Goal: Task Accomplishment & Management: Manage account settings

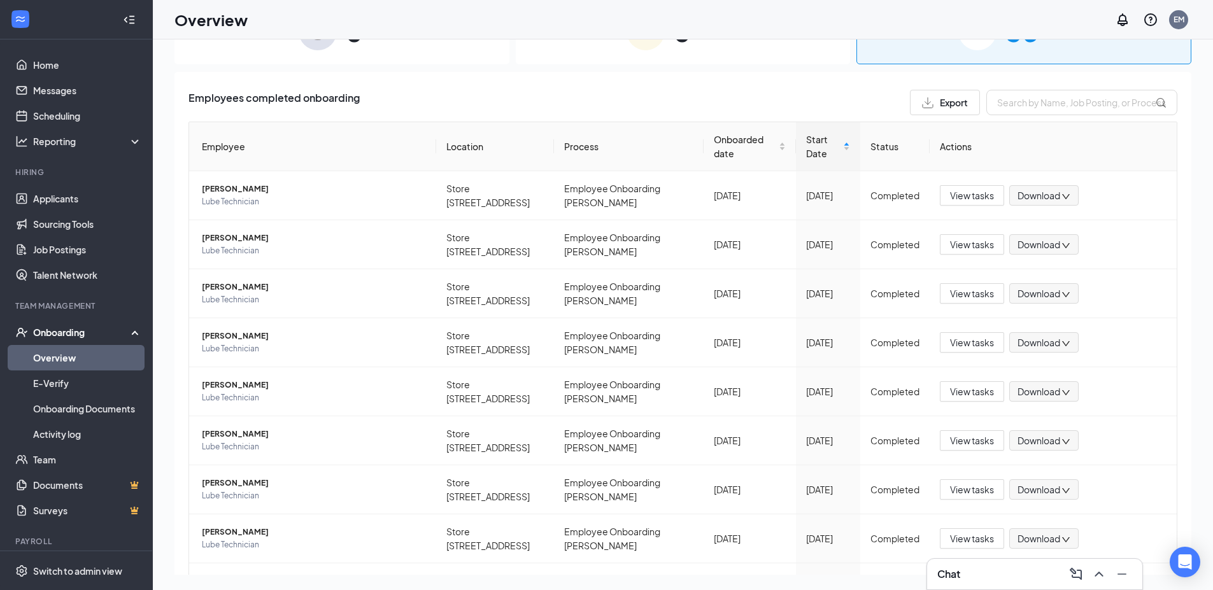
scroll to position [173, 0]
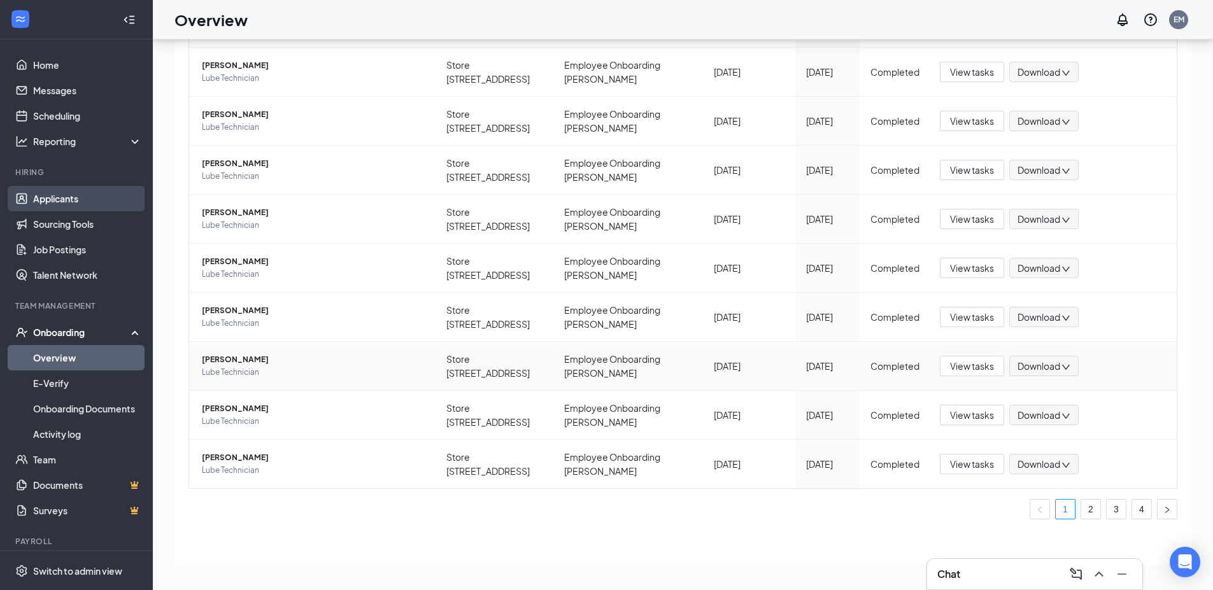
drag, startPoint x: 1048, startPoint y: 349, endPoint x: 78, endPoint y: 199, distance: 981.1
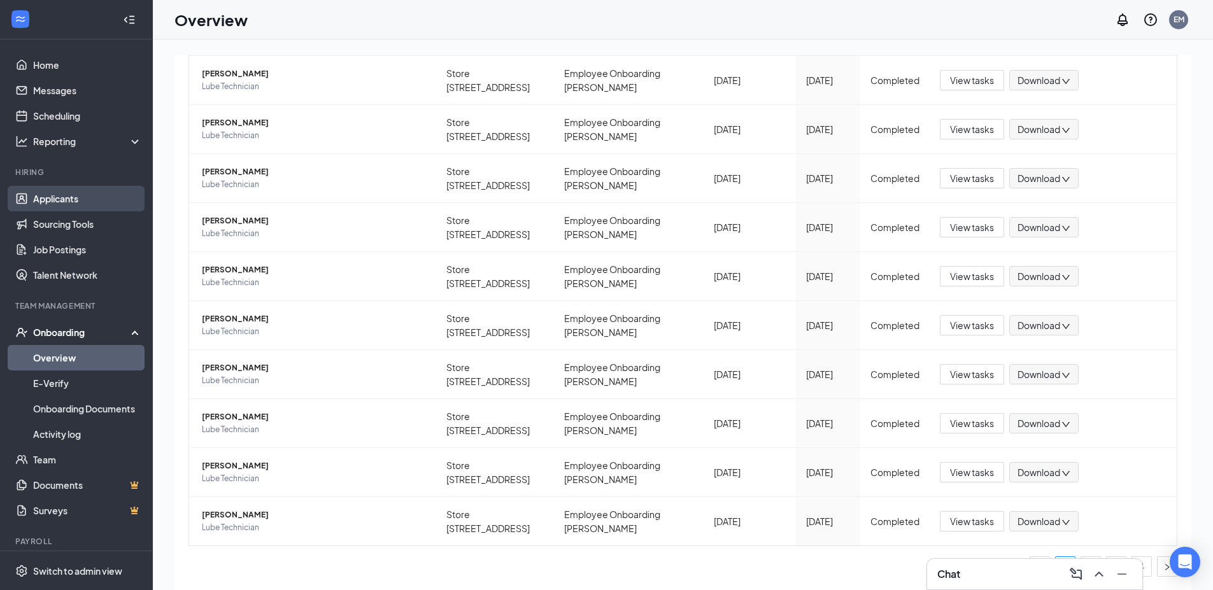
scroll to position [0, 0]
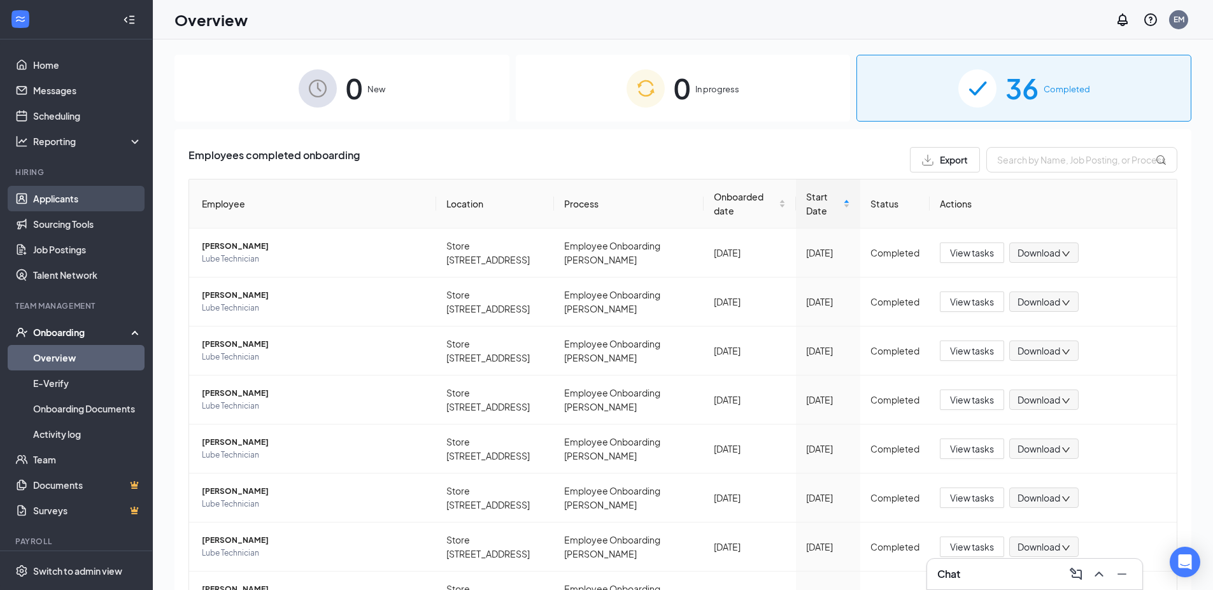
click at [78, 199] on link "Applicants" at bounding box center [87, 198] width 109 height 25
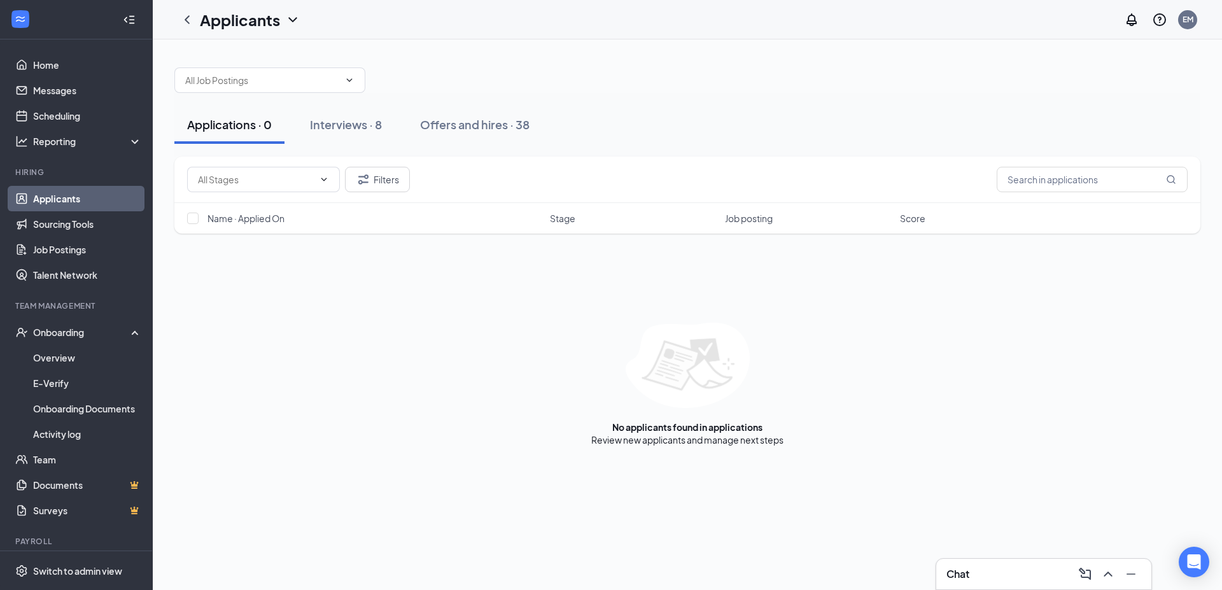
click at [225, 125] on div "Applications · 0" at bounding box center [229, 124] width 85 height 16
click at [363, 130] on div "Interviews · 8" at bounding box center [346, 124] width 72 height 16
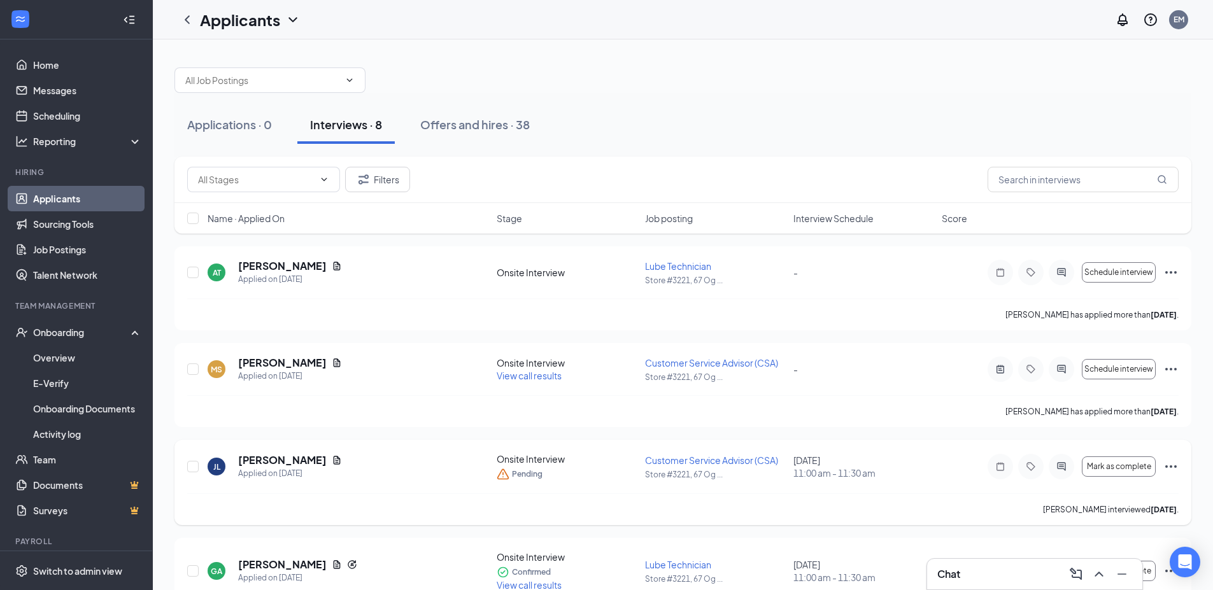
click at [1175, 467] on icon "Ellipses" at bounding box center [1170, 466] width 11 height 3
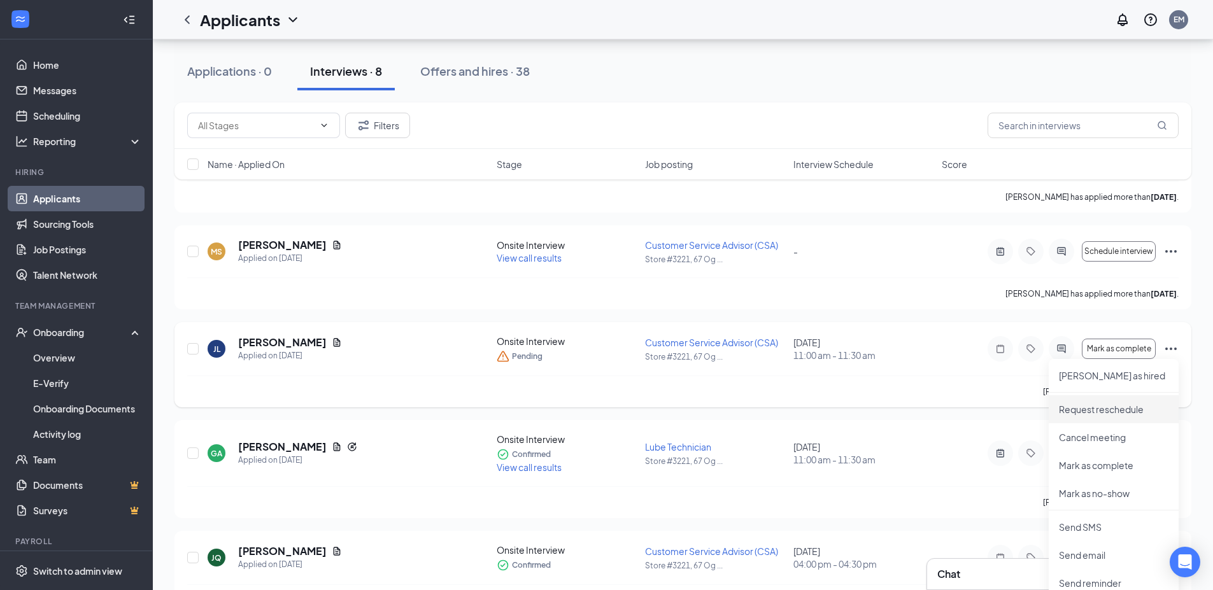
scroll to position [127, 0]
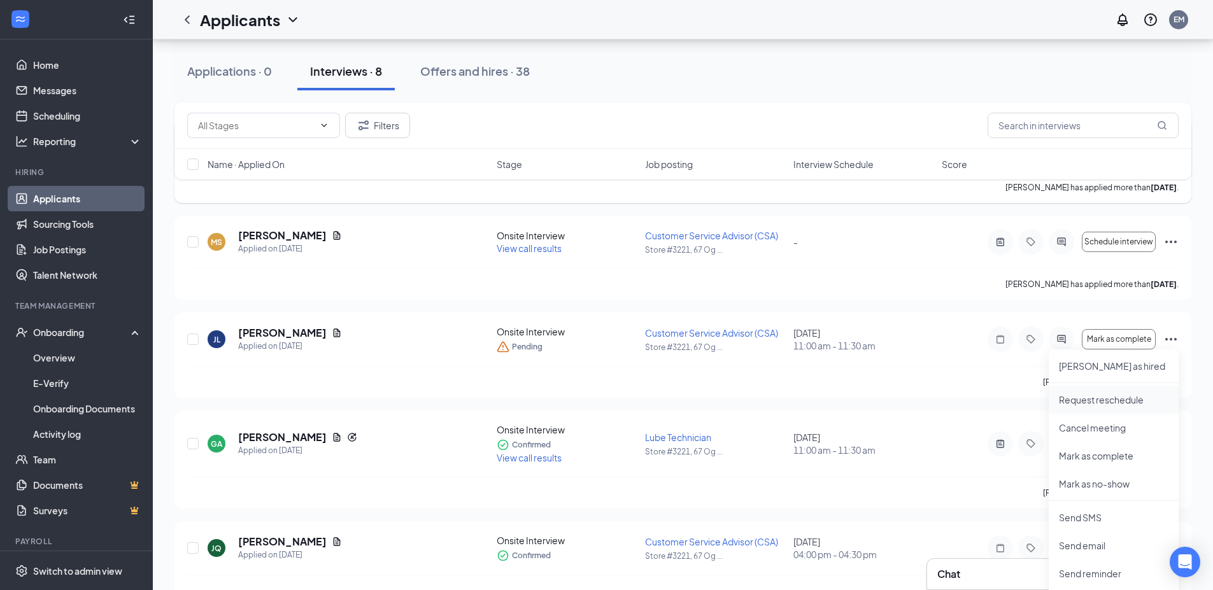
click at [1108, 397] on p "Request reschedule" at bounding box center [1113, 399] width 109 height 13
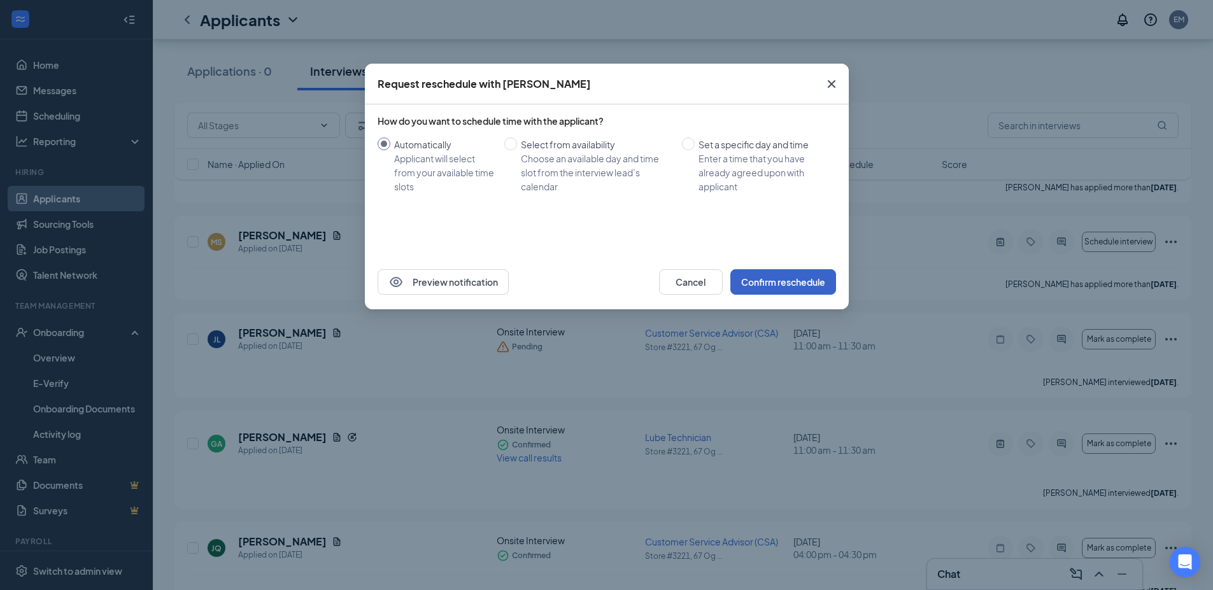
click at [793, 281] on button "Confirm reschedule" at bounding box center [783, 281] width 106 height 25
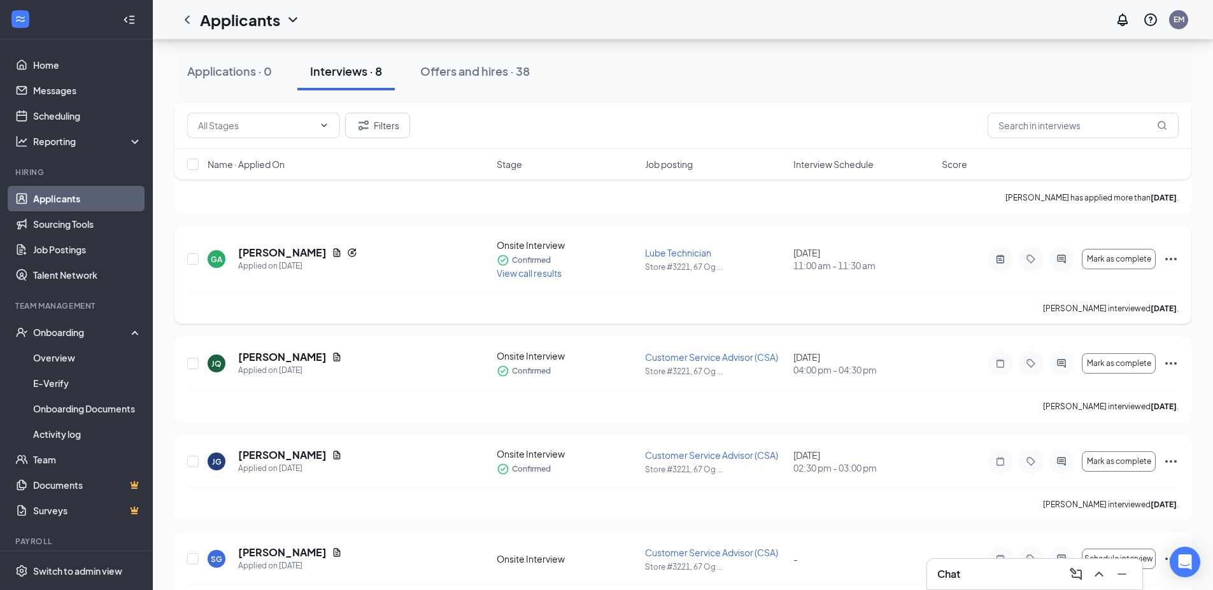
scroll to position [318, 0]
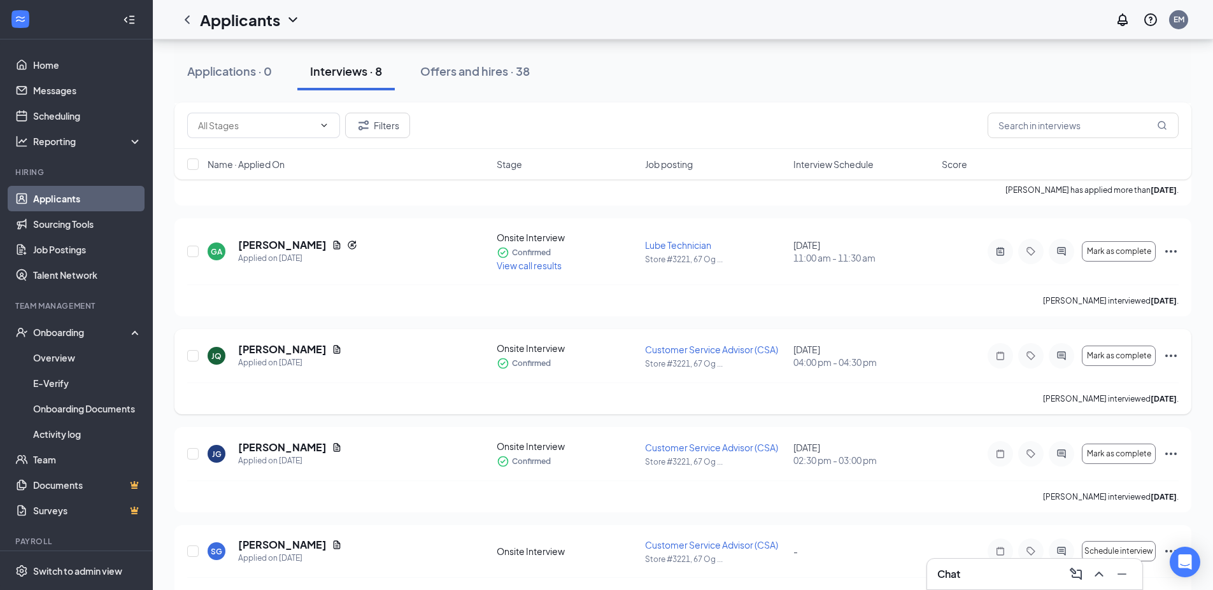
click at [1171, 354] on icon "Ellipses" at bounding box center [1170, 355] width 15 height 15
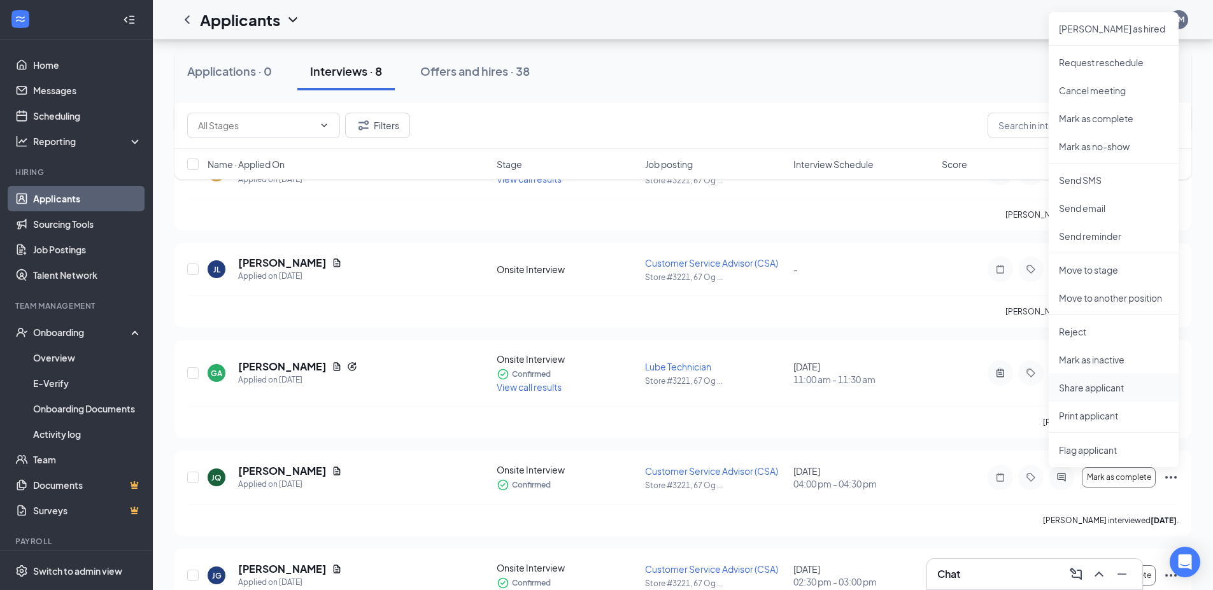
scroll to position [191, 0]
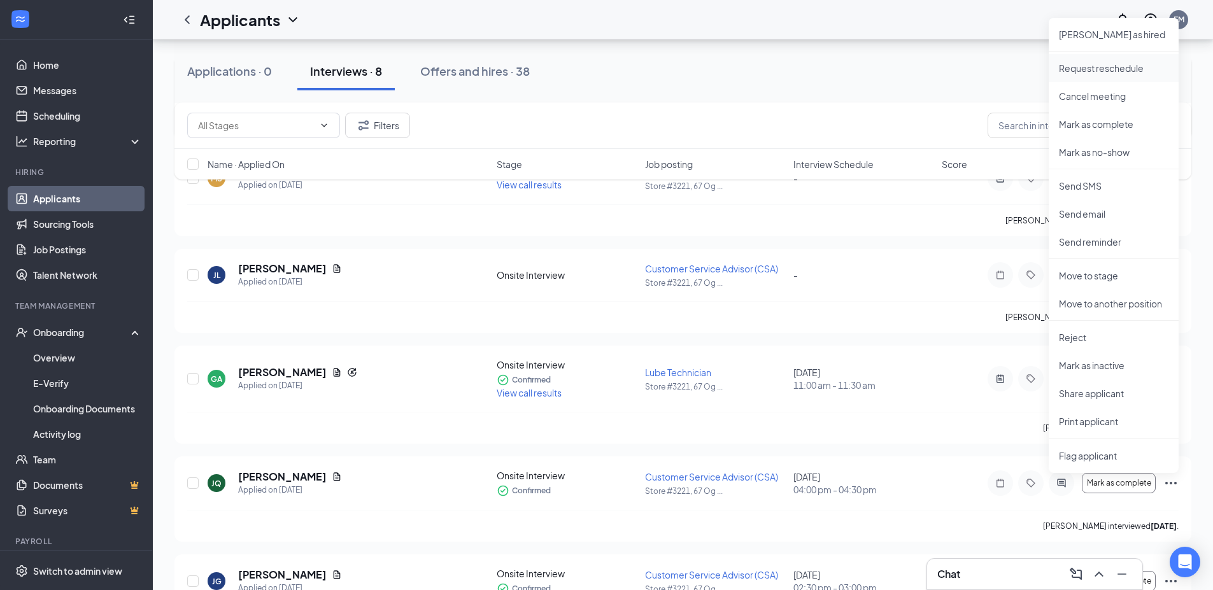
click at [1117, 62] on p "Request reschedule" at bounding box center [1113, 68] width 109 height 13
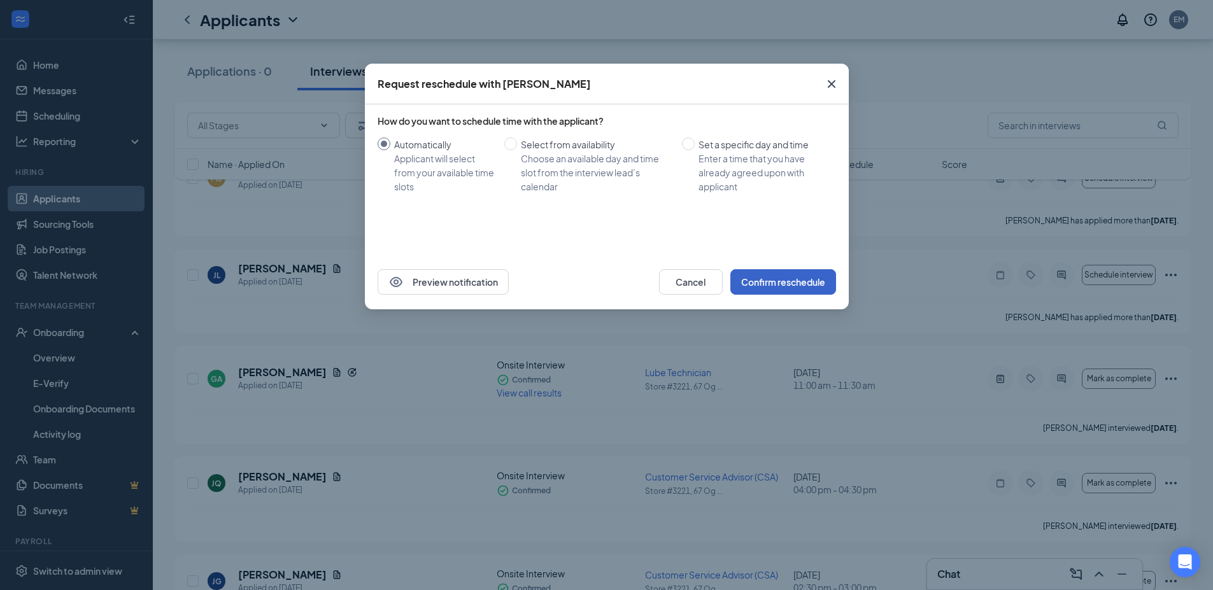
click at [805, 276] on button "Confirm reschedule" at bounding box center [783, 281] width 106 height 25
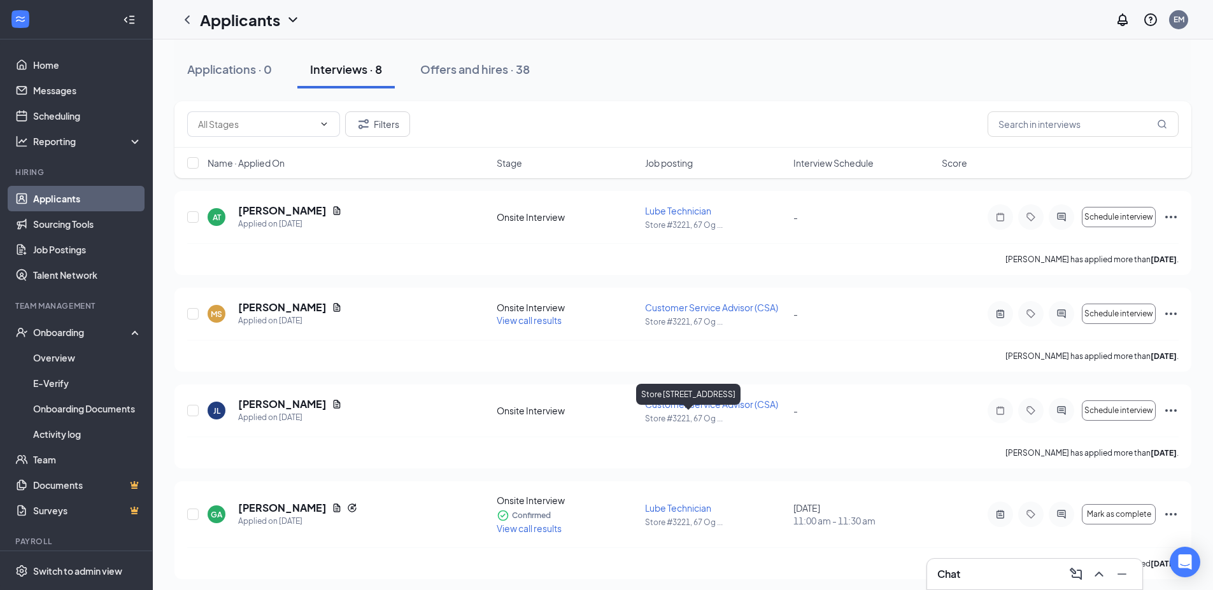
scroll to position [0, 0]
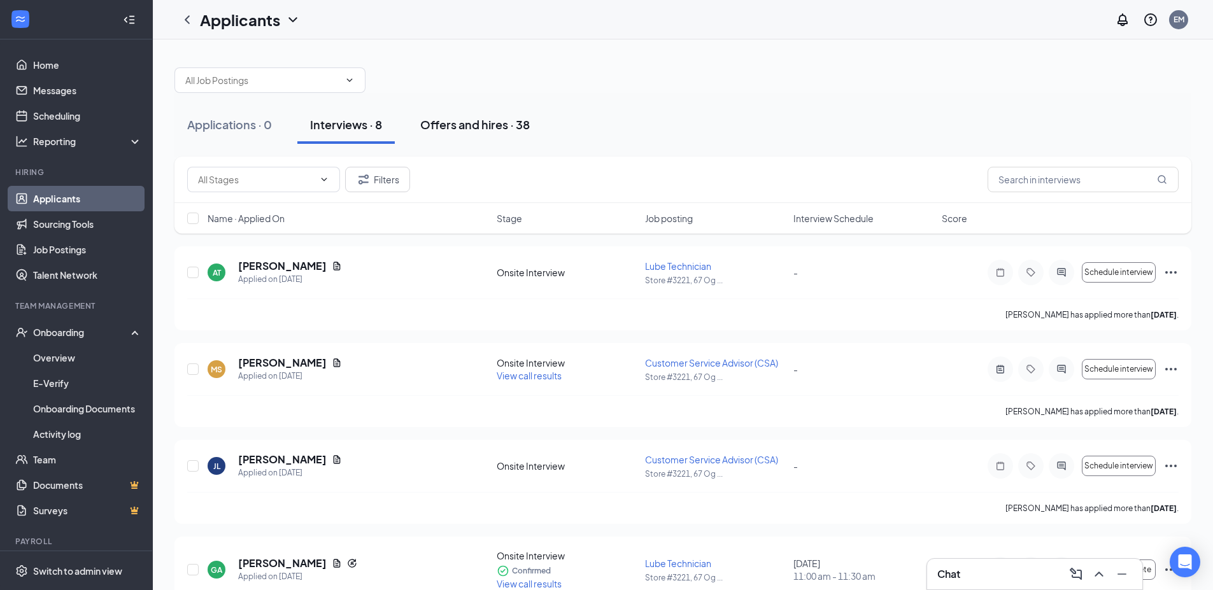
click at [500, 119] on div "Offers and hires · 38" at bounding box center [474, 124] width 109 height 16
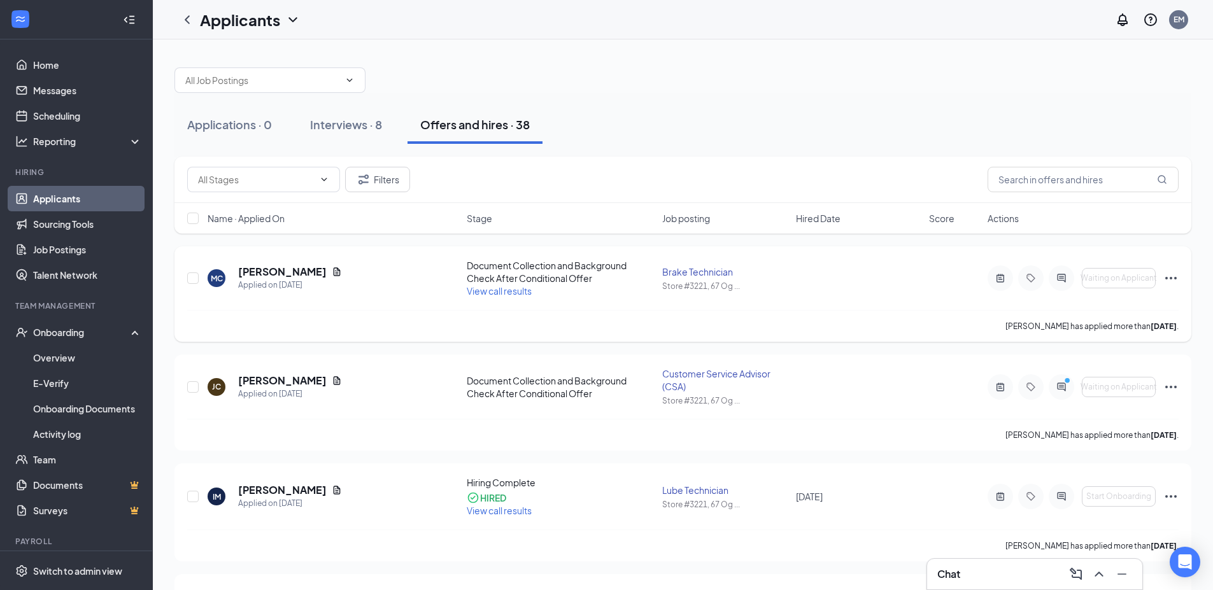
click at [1176, 272] on icon "Ellipses" at bounding box center [1170, 278] width 15 height 15
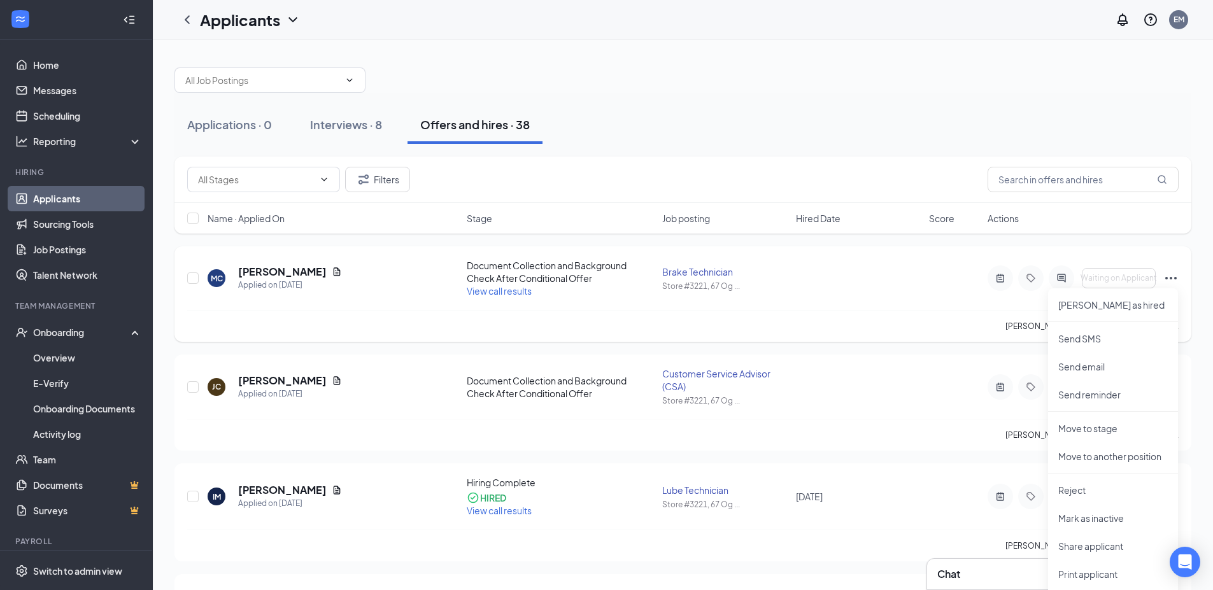
click at [680, 312] on div "[PERSON_NAME] has applied more than [DATE] ." at bounding box center [682, 326] width 991 height 32
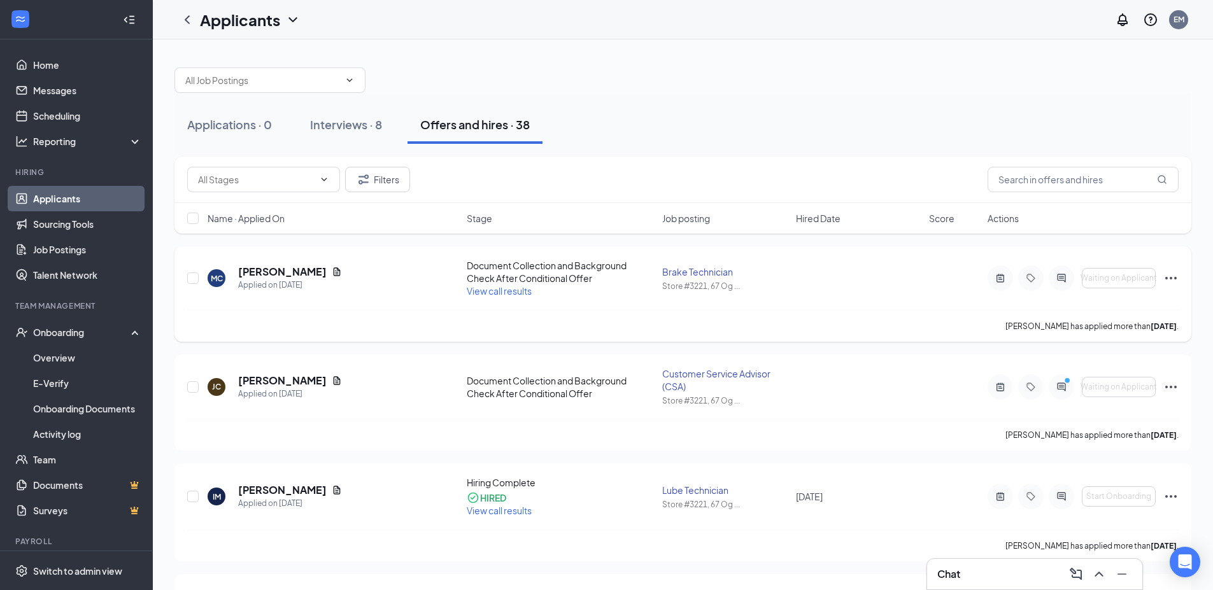
click at [502, 294] on span "View call results" at bounding box center [499, 290] width 65 height 11
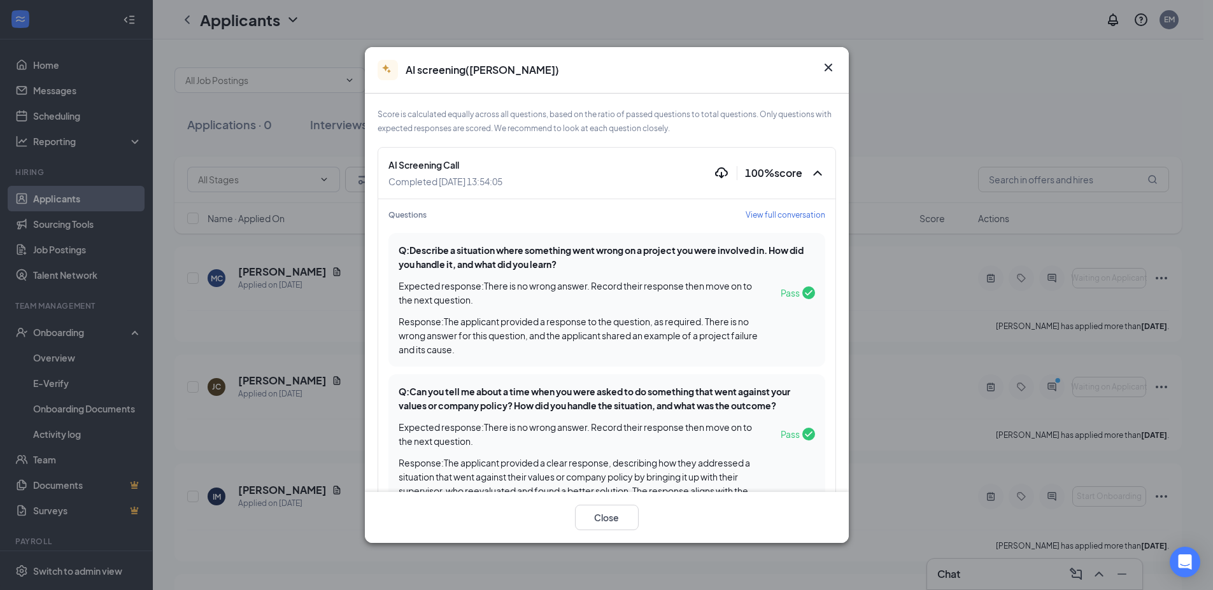
click at [834, 67] on icon "Cross" at bounding box center [828, 67] width 15 height 15
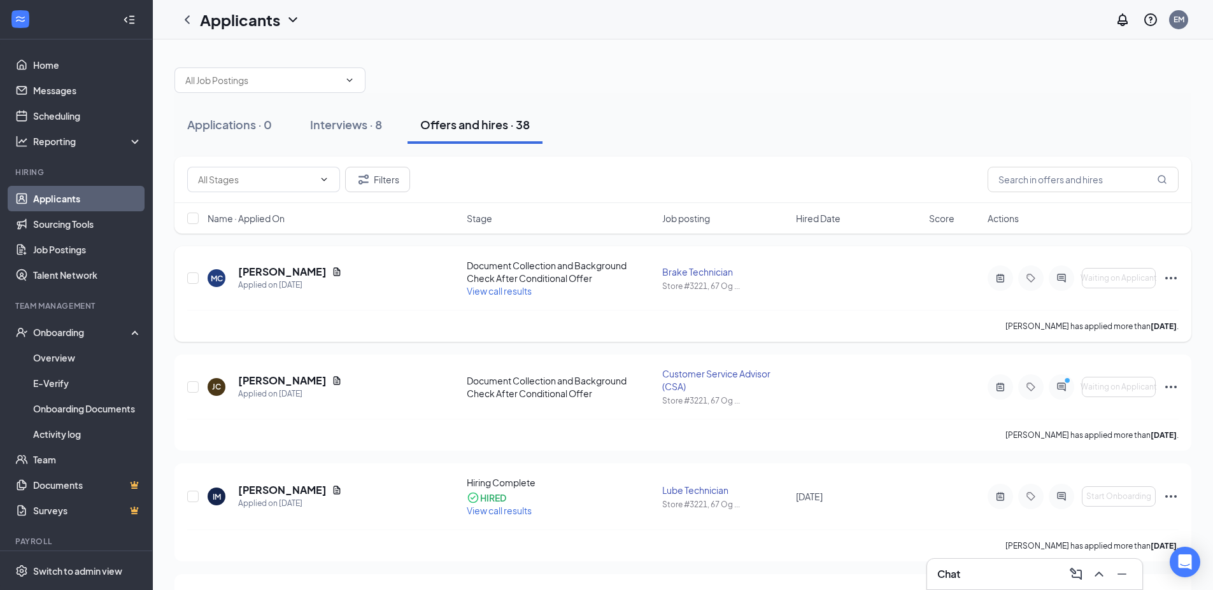
click at [1173, 277] on icon "Ellipses" at bounding box center [1170, 278] width 15 height 15
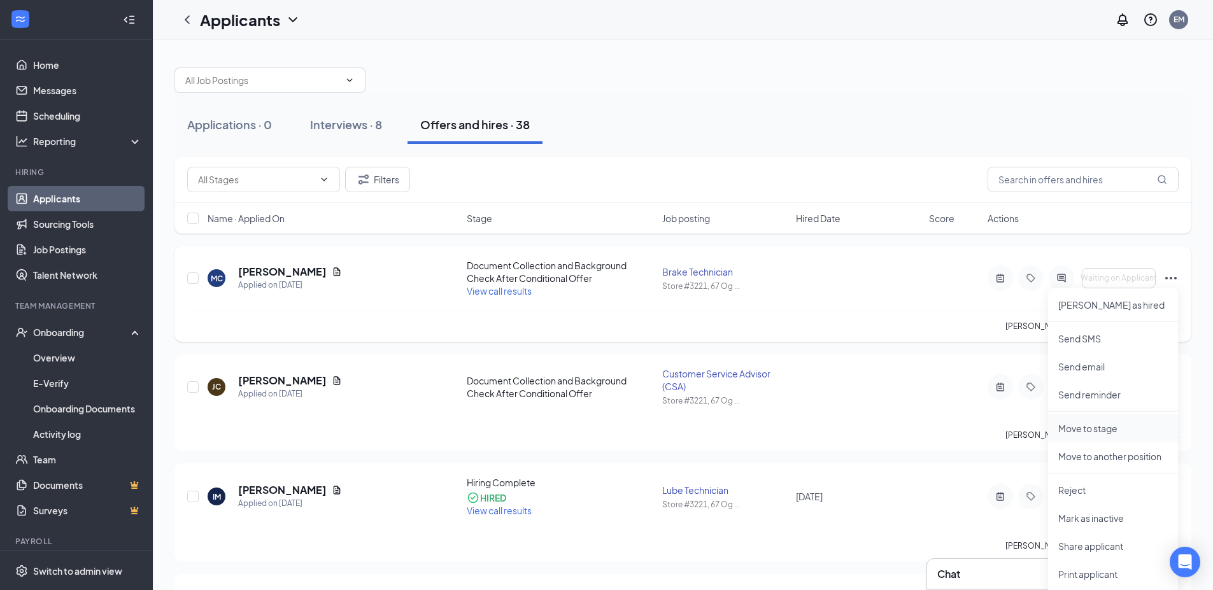
click at [1106, 432] on p "Move to stage" at bounding box center [1112, 428] width 109 height 13
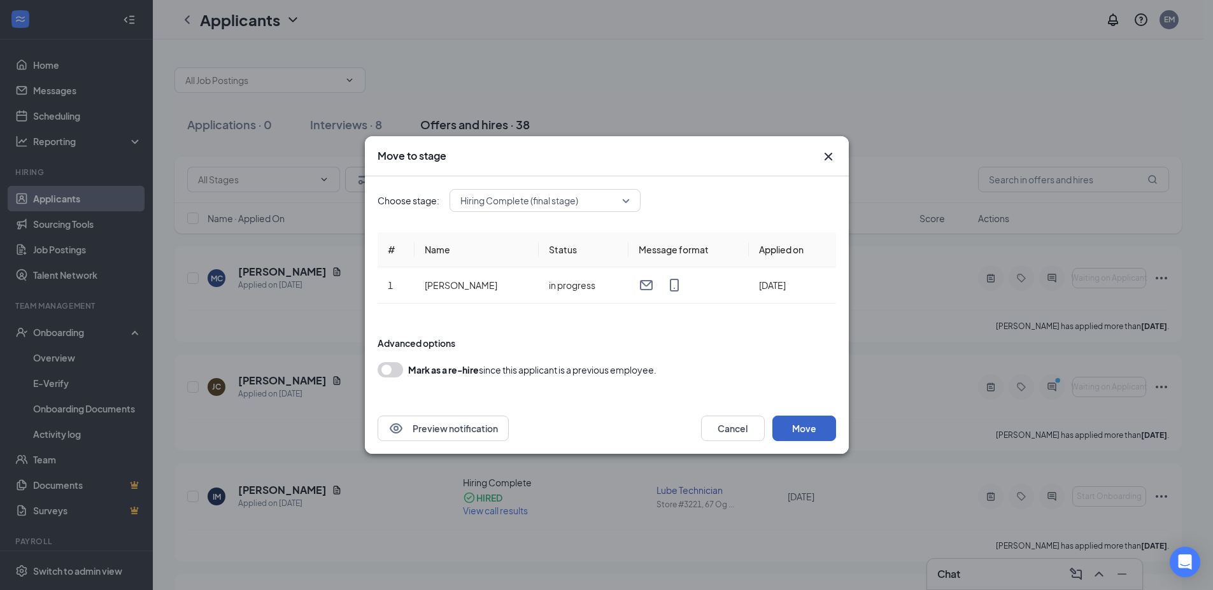
click at [802, 430] on button "Move" at bounding box center [804, 428] width 64 height 25
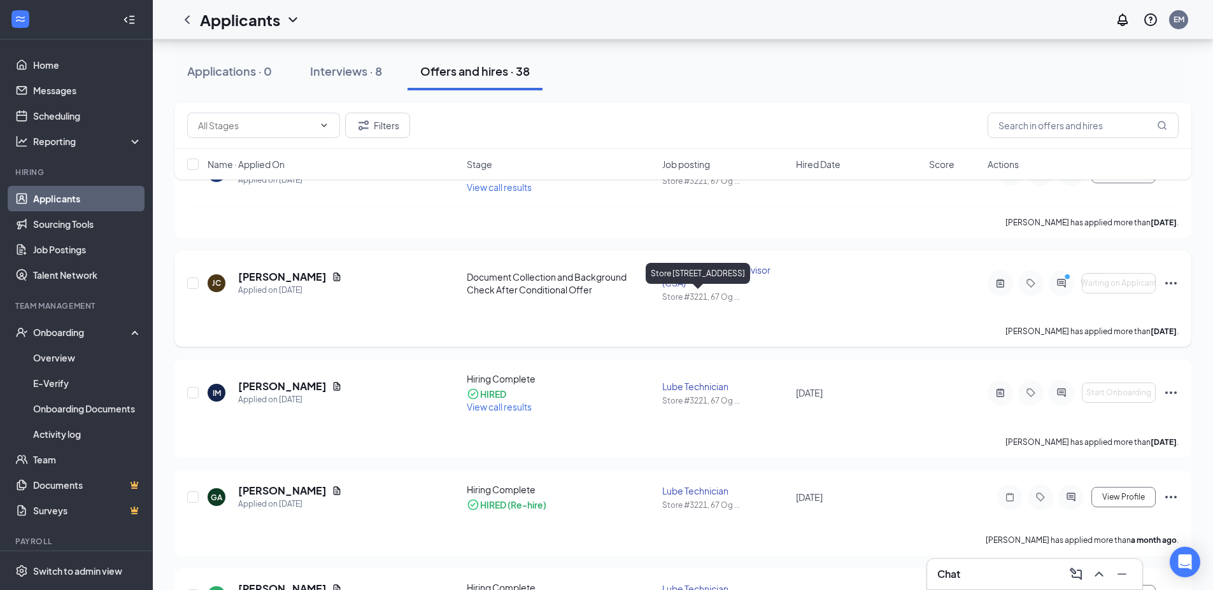
scroll to position [191, 0]
